Goal: Information Seeking & Learning: Learn about a topic

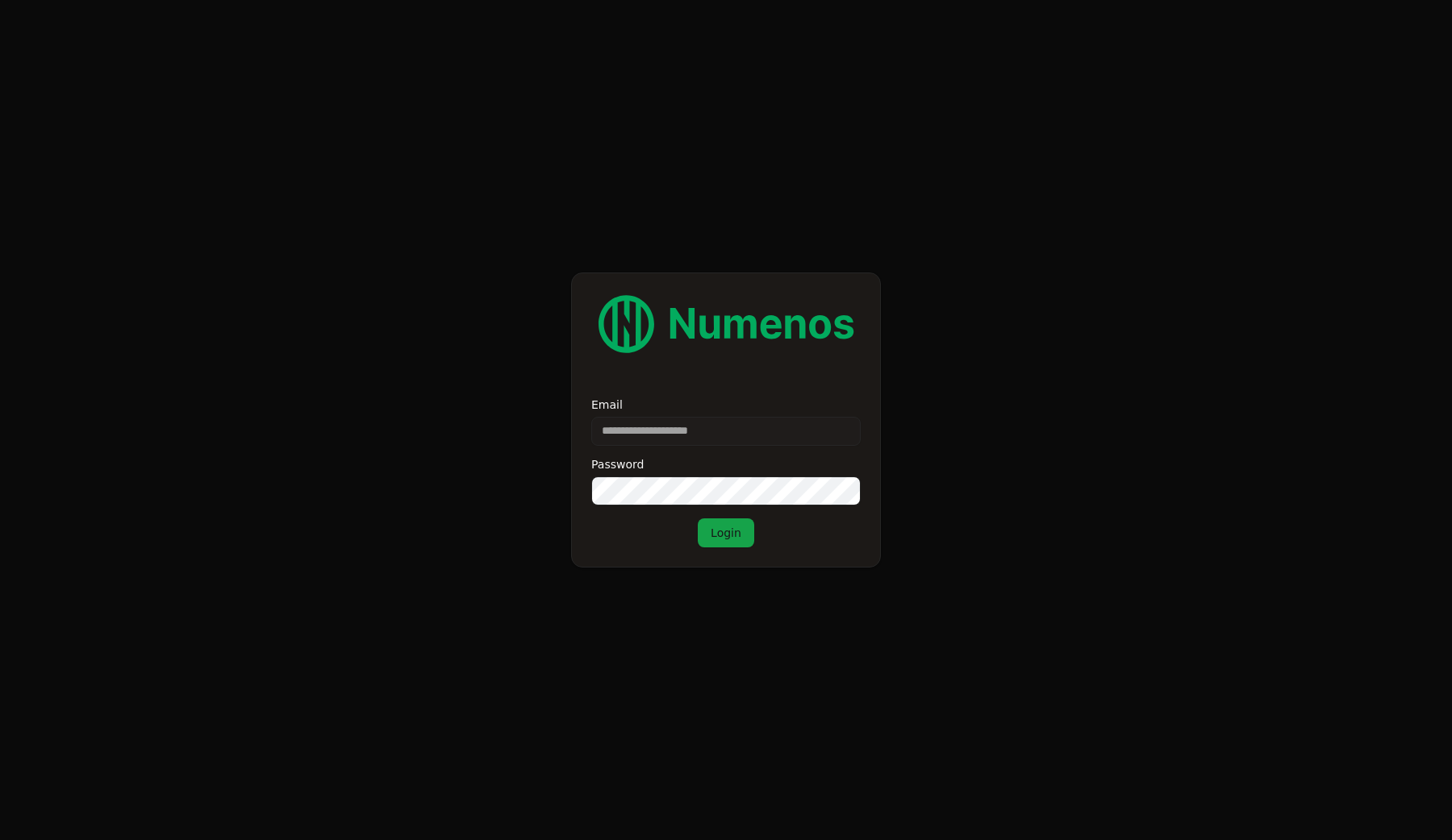
type input "**********"
click at [698, 518] on button "Login" at bounding box center [726, 533] width 56 height 29
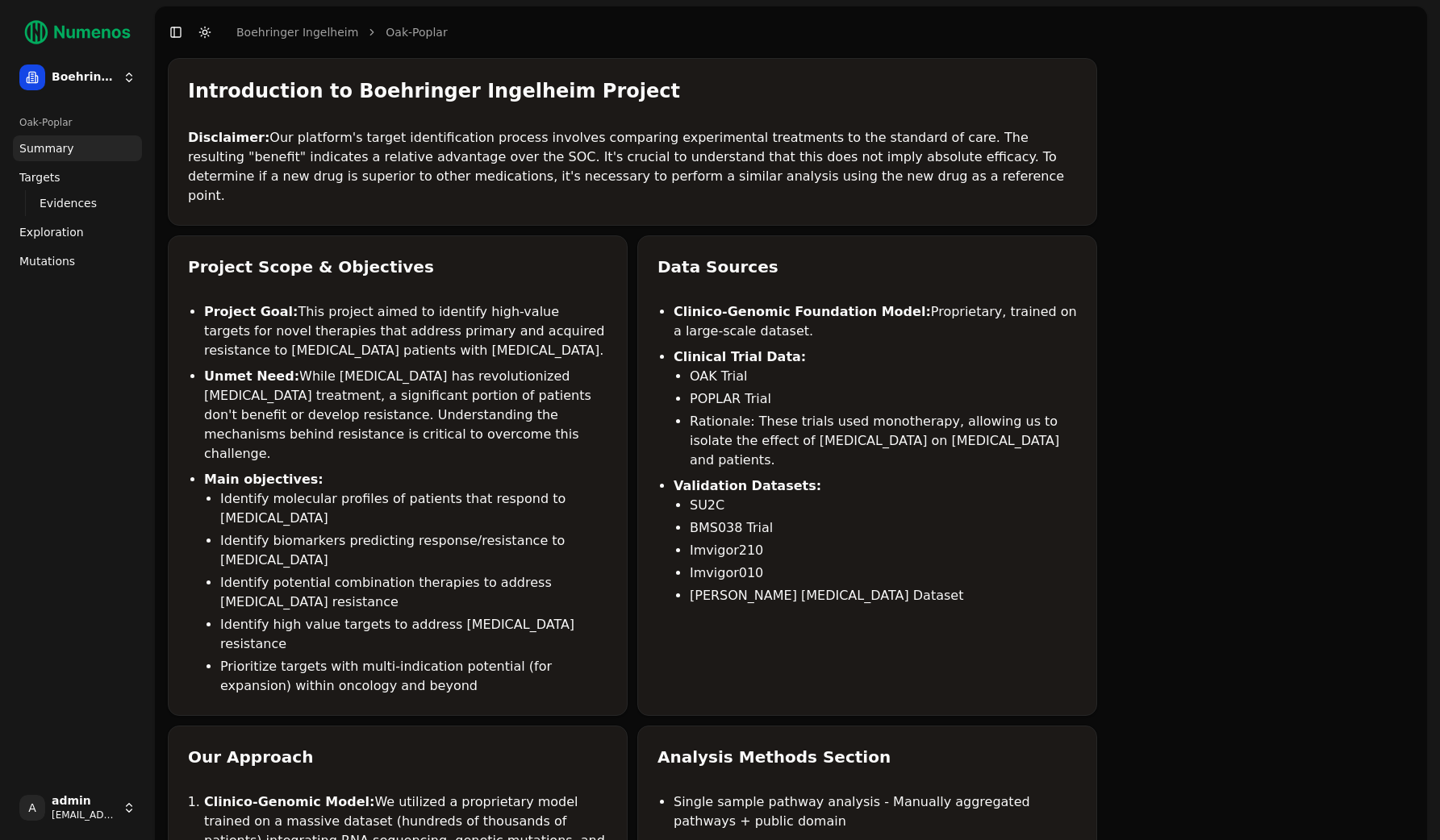
click at [50, 262] on span "Mutations" at bounding box center [47, 261] width 55 height 16
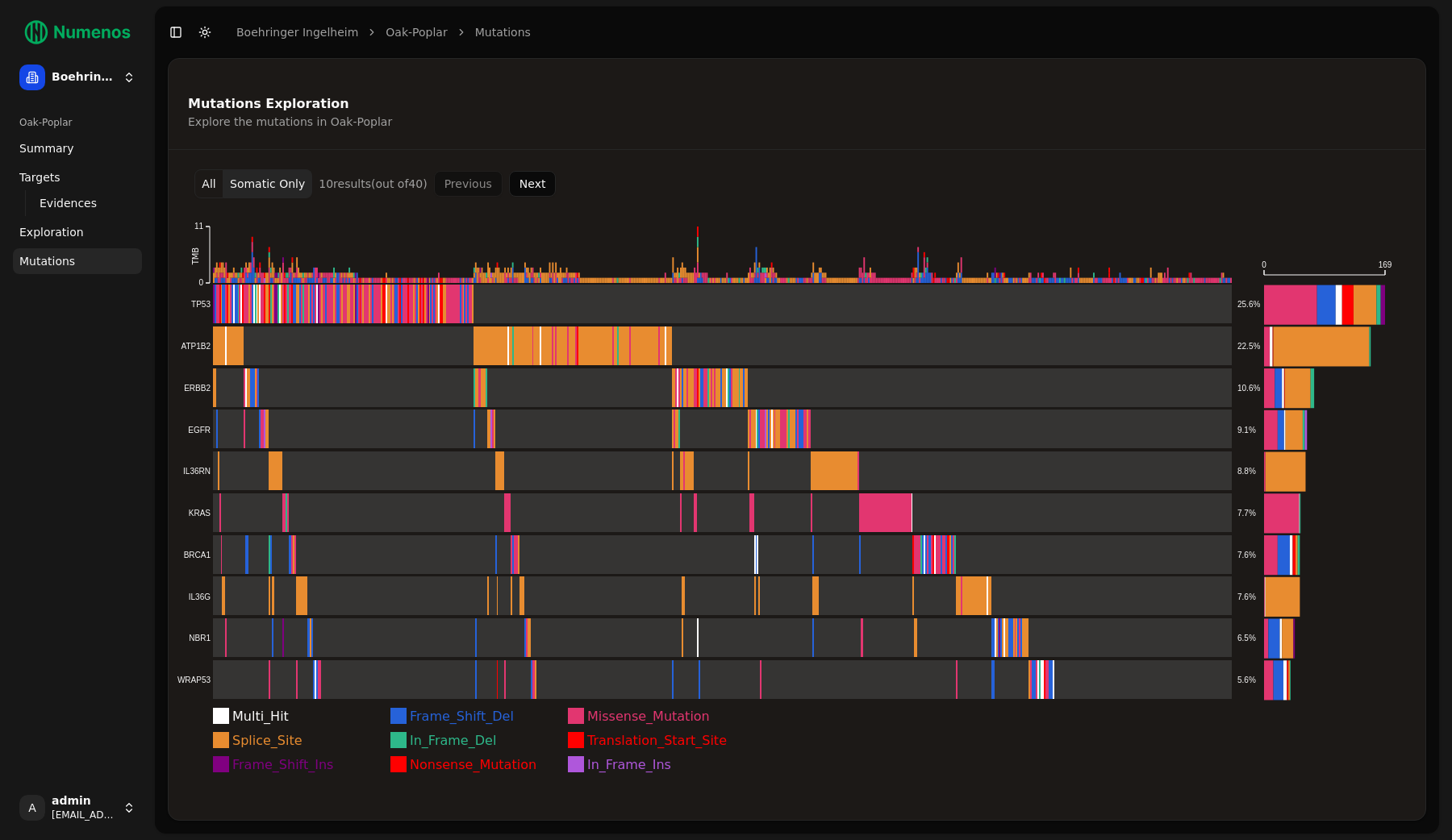
click at [60, 337] on div "Oak-Poplar Summary Targets Evidences Exploration Mutations" at bounding box center [77, 442] width 142 height 679
click at [207, 186] on button "All" at bounding box center [209, 183] width 29 height 29
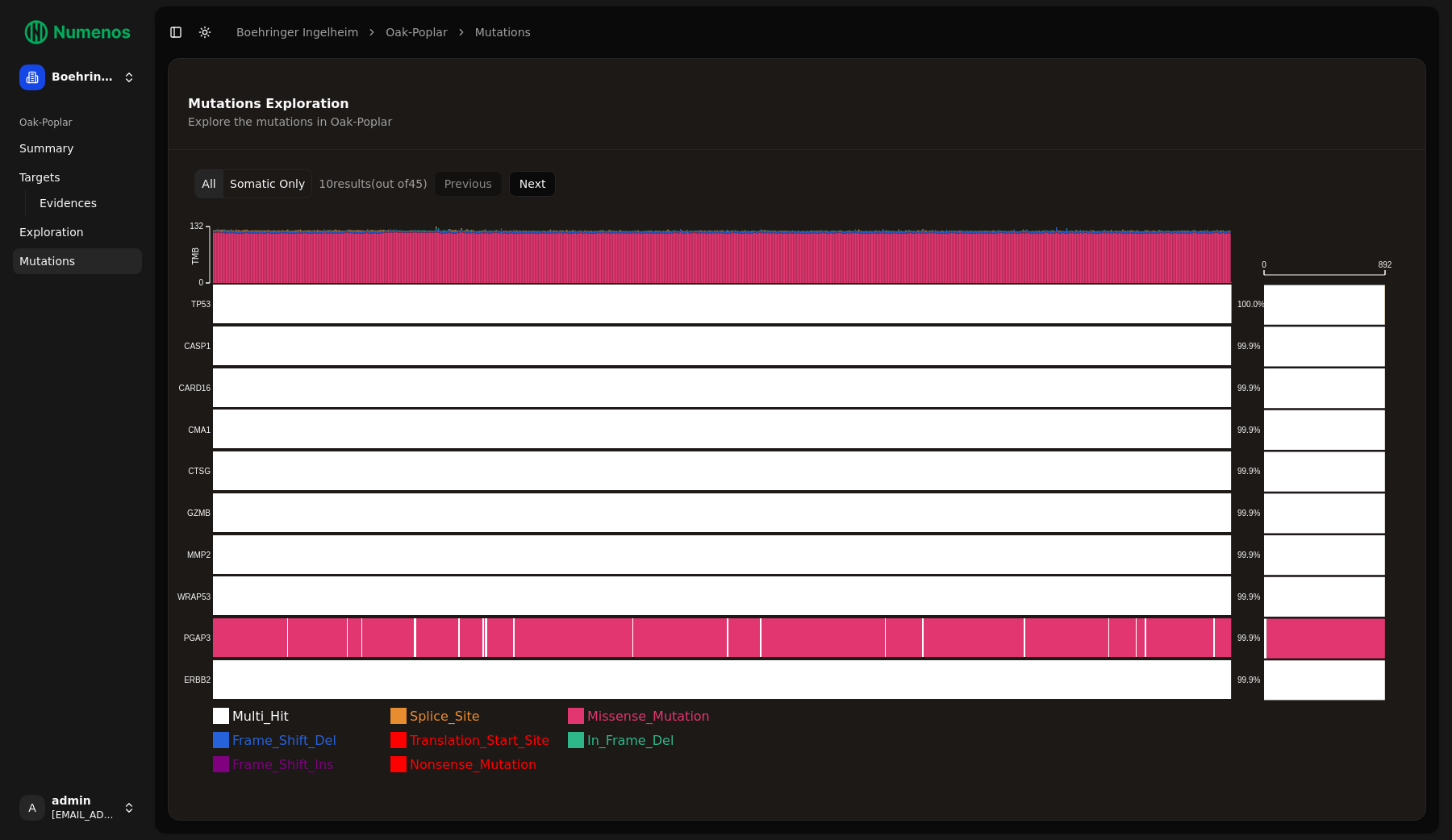
click at [75, 491] on div "Oak-Poplar Summary Targets Evidences Exploration Mutations" at bounding box center [77, 442] width 142 height 679
